Goal: Contribute content

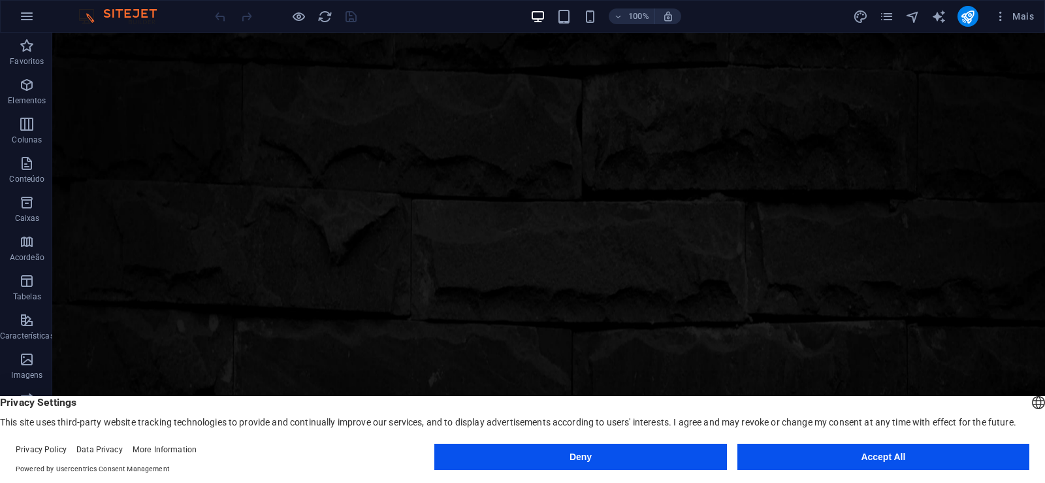
click at [869, 458] on button "Accept All" at bounding box center [883, 456] width 292 height 26
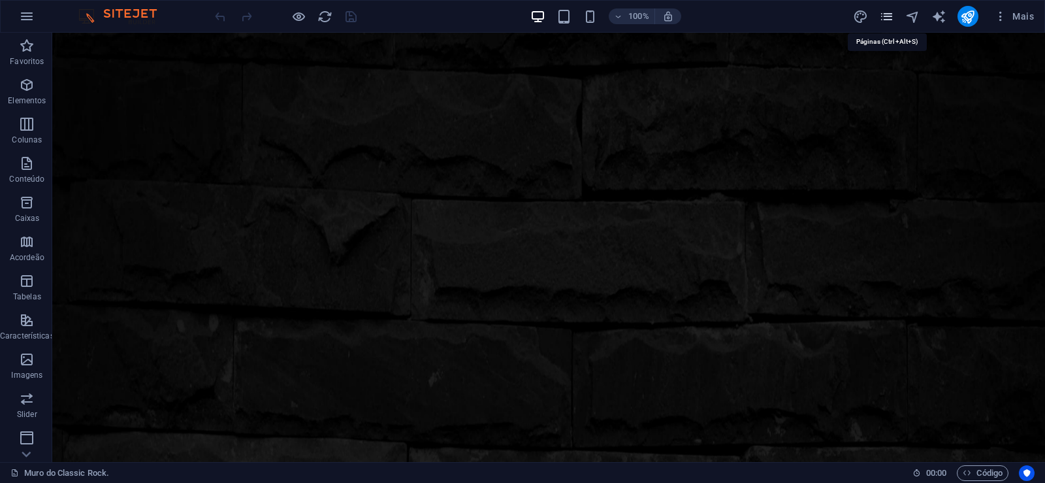
click at [888, 20] on icon "pages" at bounding box center [886, 16] width 15 height 15
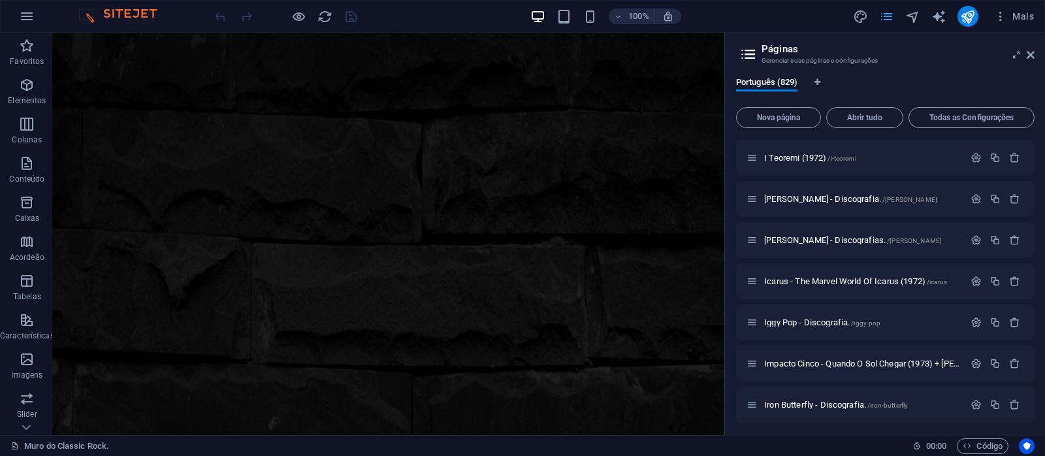
scroll to position [11765, 0]
click at [815, 283] on span "[PERSON_NAME] - Discografia. /[PERSON_NAME]" at bounding box center [850, 281] width 173 height 10
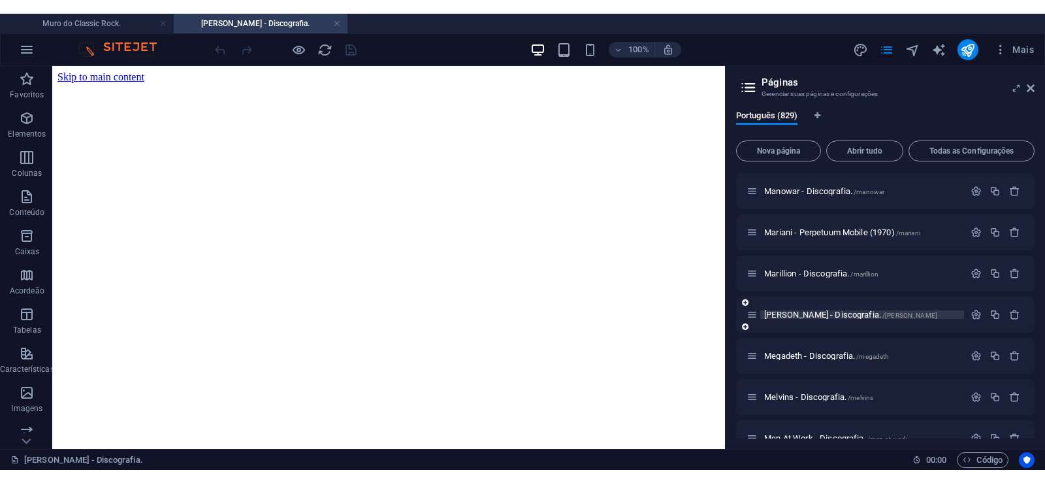
scroll to position [0, 0]
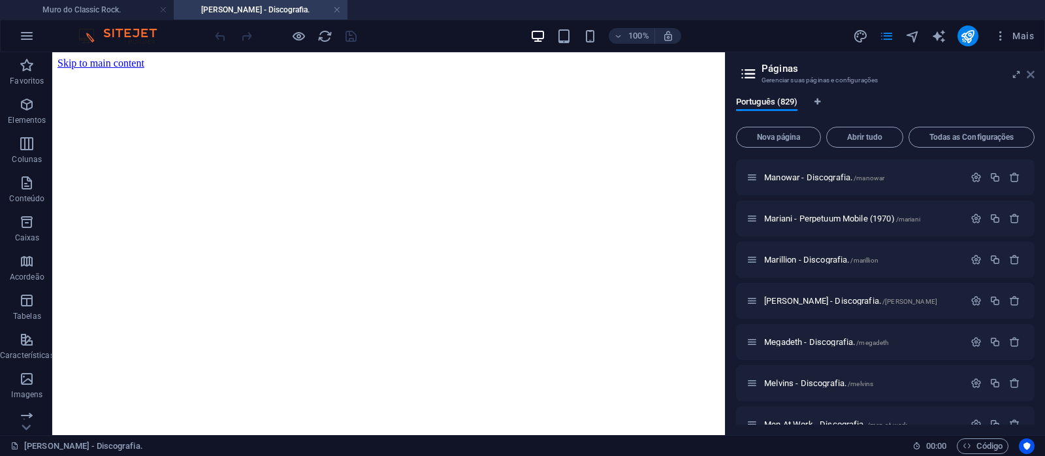
click at [1031, 72] on icon at bounding box center [1031, 74] width 8 height 10
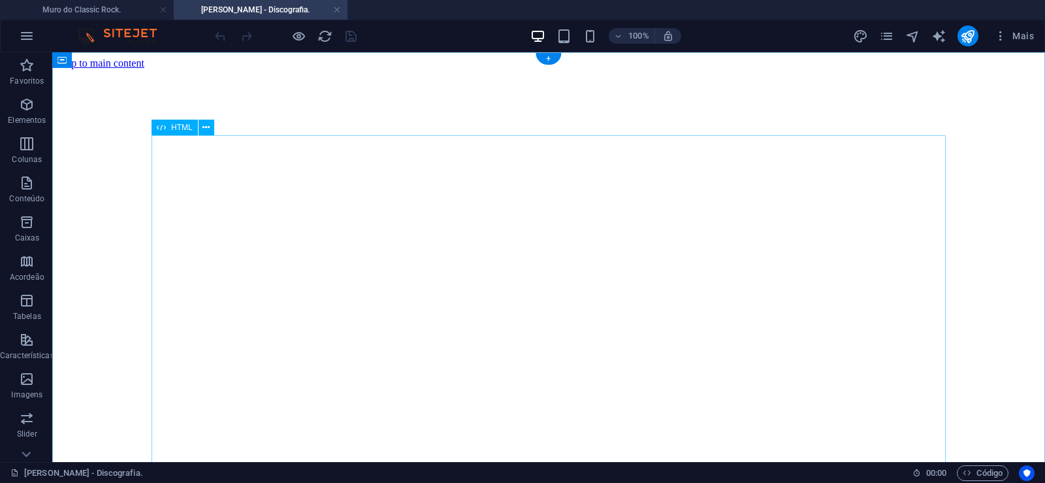
click div "[PERSON_NAME] ([US_STATE], 2 de abril de 1939 – [GEOGRAPHIC_DATA], 1 de abril d…"
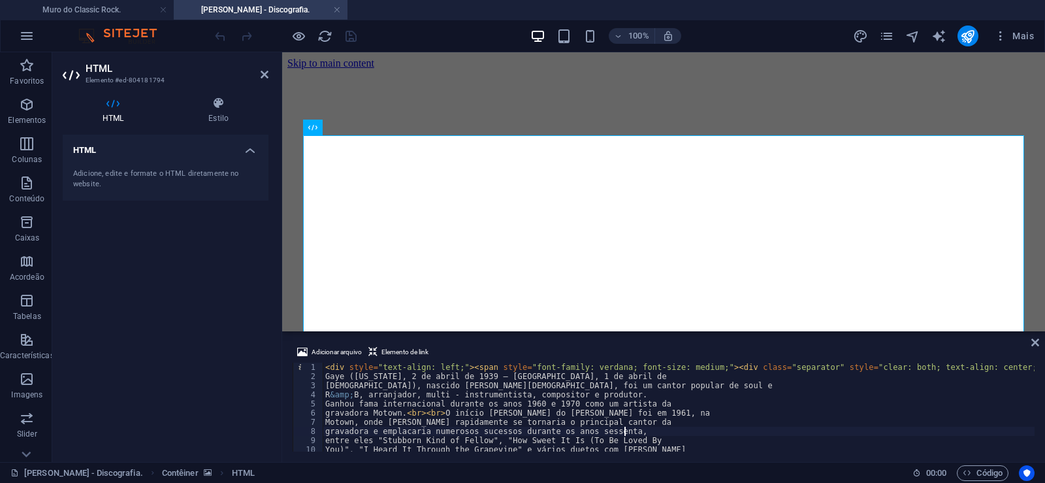
type textarea "gravadora e emplacaria numerosos sucessos durante os anos sessenta,"
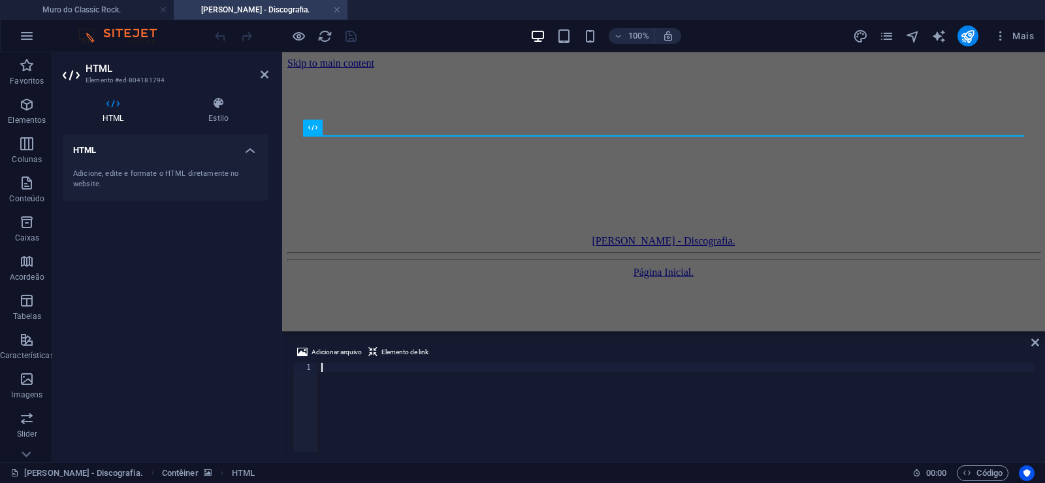
click at [631, 409] on div at bounding box center [677, 415] width 716 height 107
paste textarea
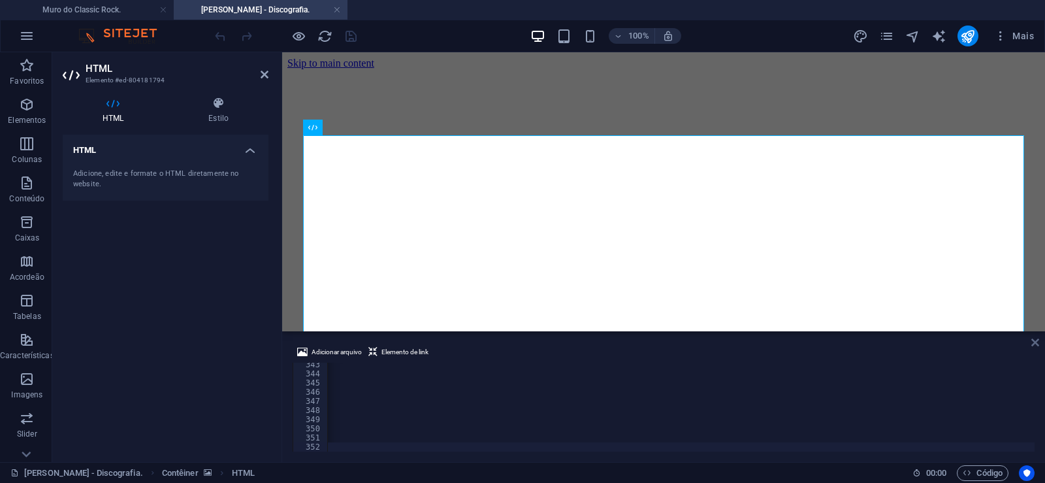
click at [1033, 342] on icon at bounding box center [1035, 342] width 8 height 10
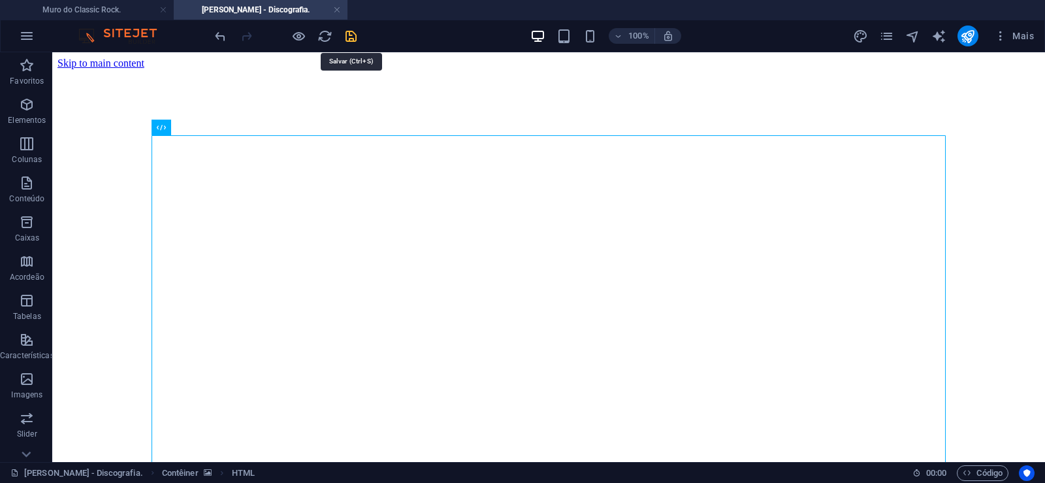
click at [353, 37] on icon "save" at bounding box center [350, 36] width 15 height 15
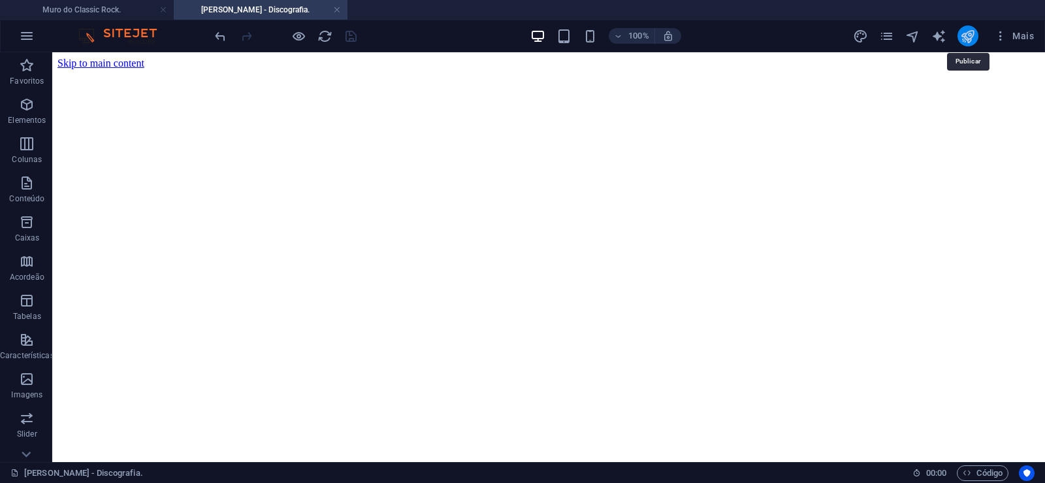
click at [970, 37] on icon "publish" at bounding box center [967, 36] width 15 height 15
